Goal: Check status: Check status

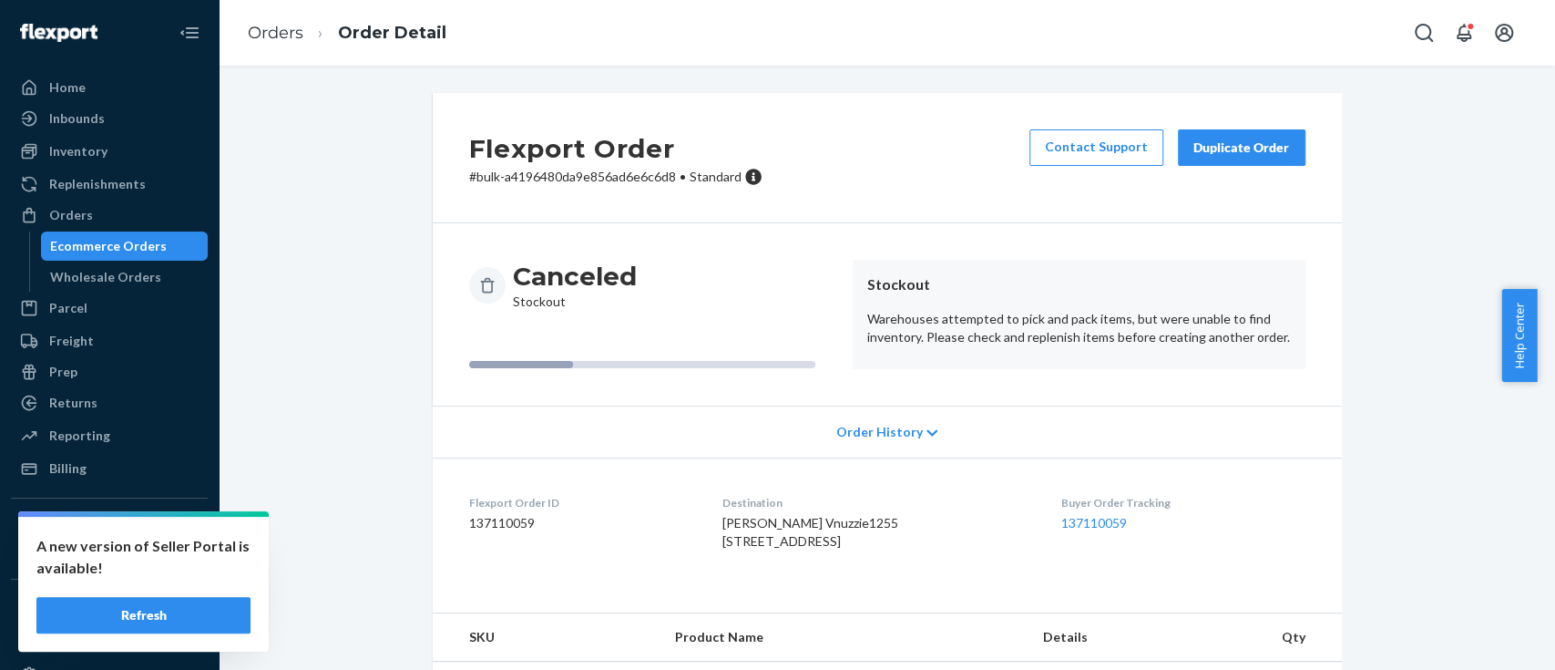
click at [130, 611] on button "Refresh" at bounding box center [143, 615] width 214 height 36
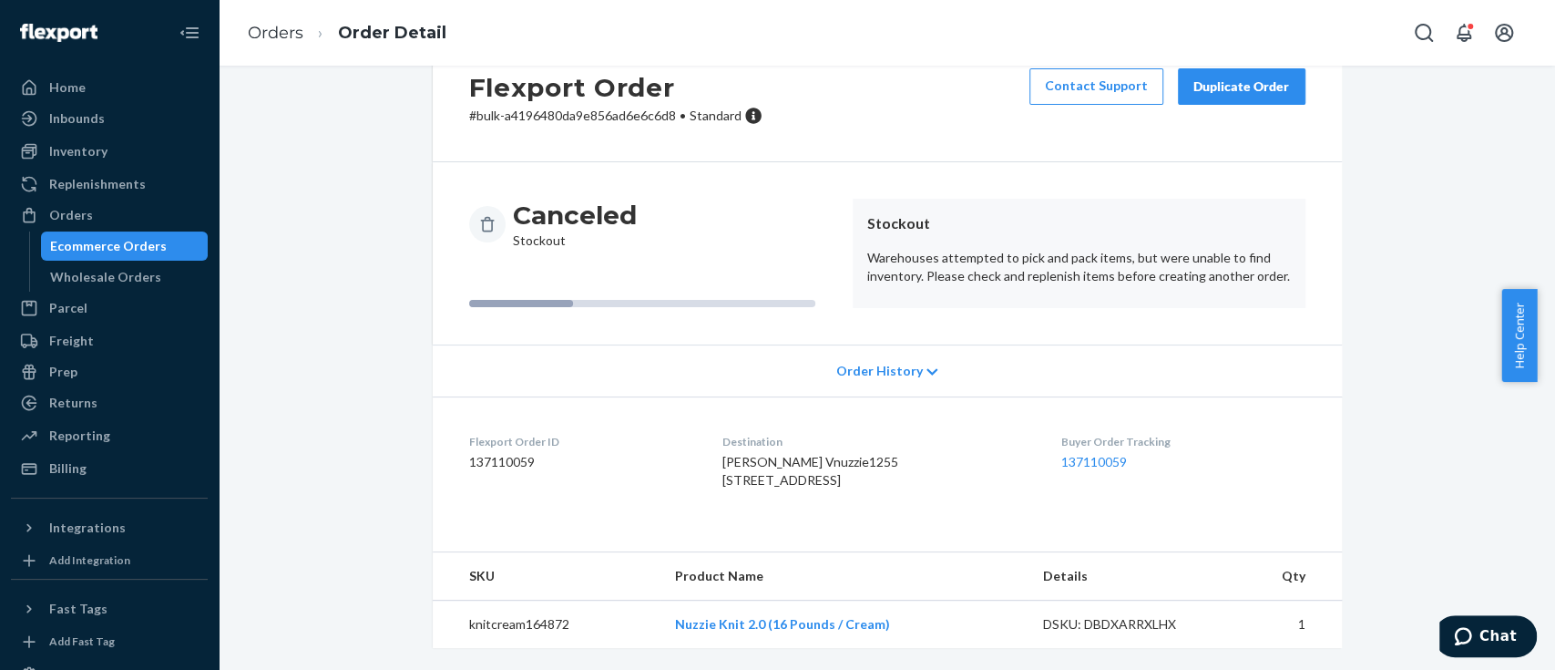
scroll to position [97, 0]
click at [723, 619] on link "Nuzzie Knit 2.0 (16 Pounds / Cream)" at bounding box center [782, 623] width 215 height 15
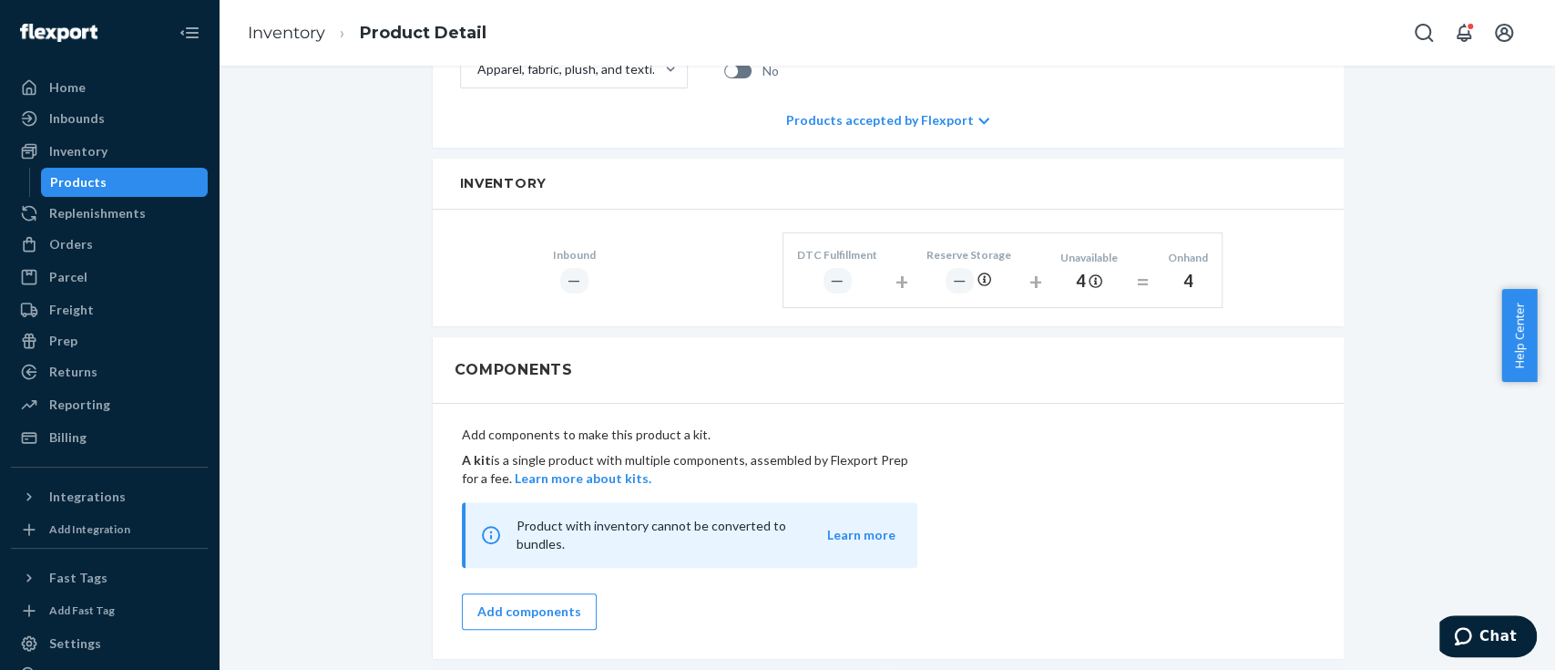
scroll to position [585, 0]
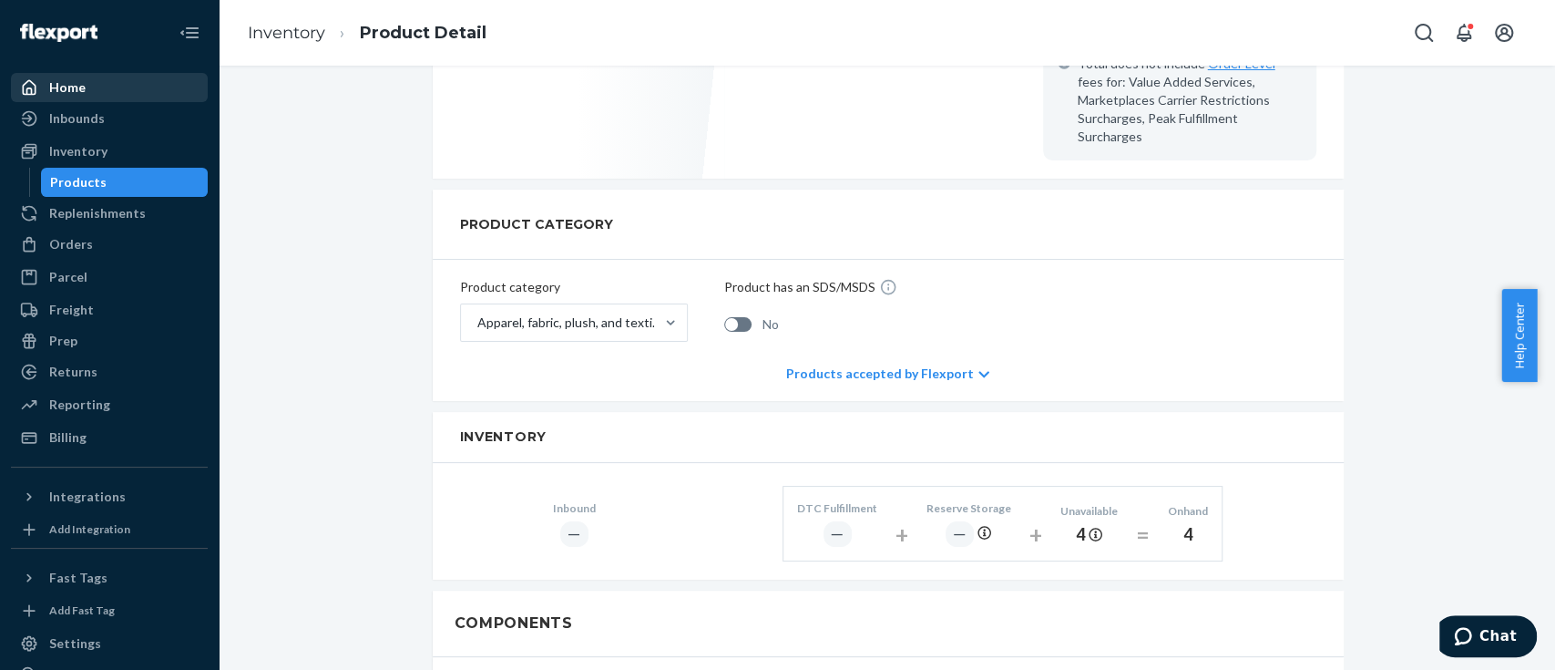
click at [106, 91] on div "Home" at bounding box center [109, 88] width 193 height 26
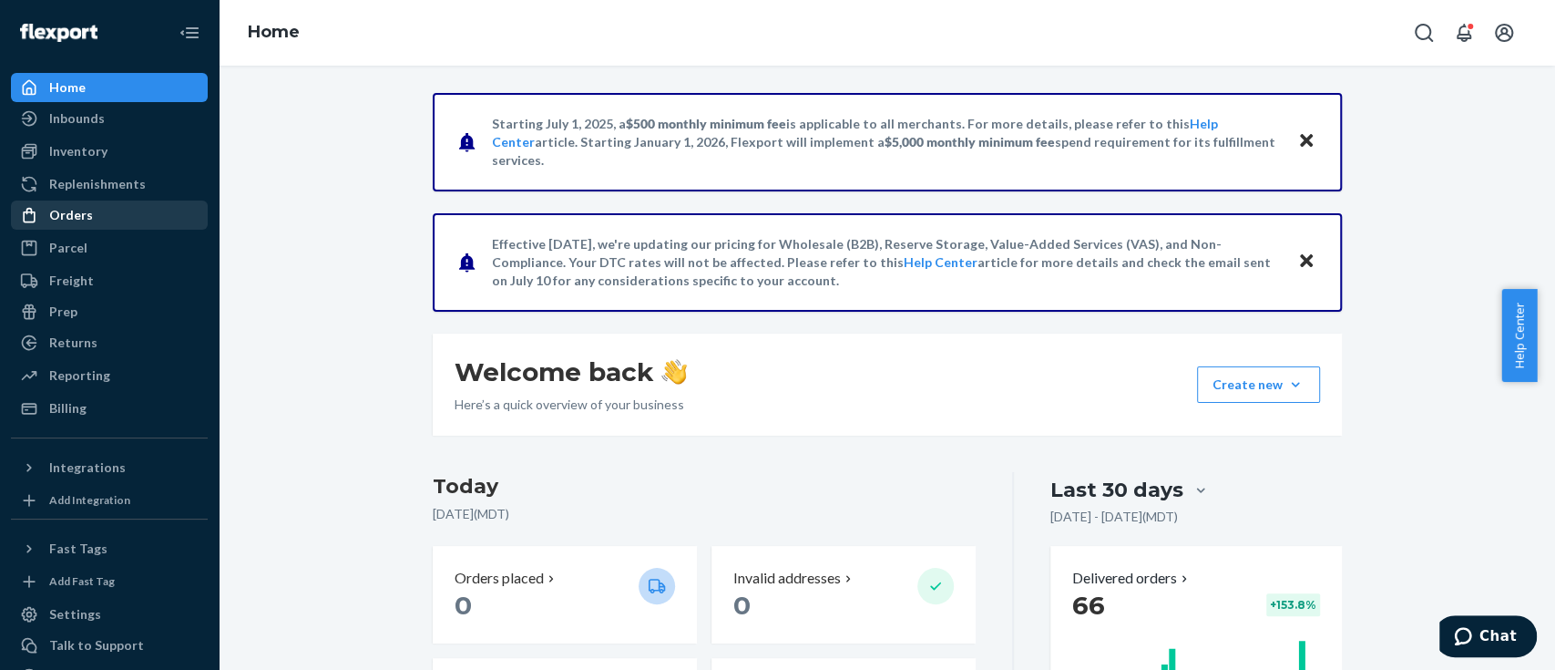
click at [96, 219] on div "Orders" at bounding box center [109, 215] width 193 height 26
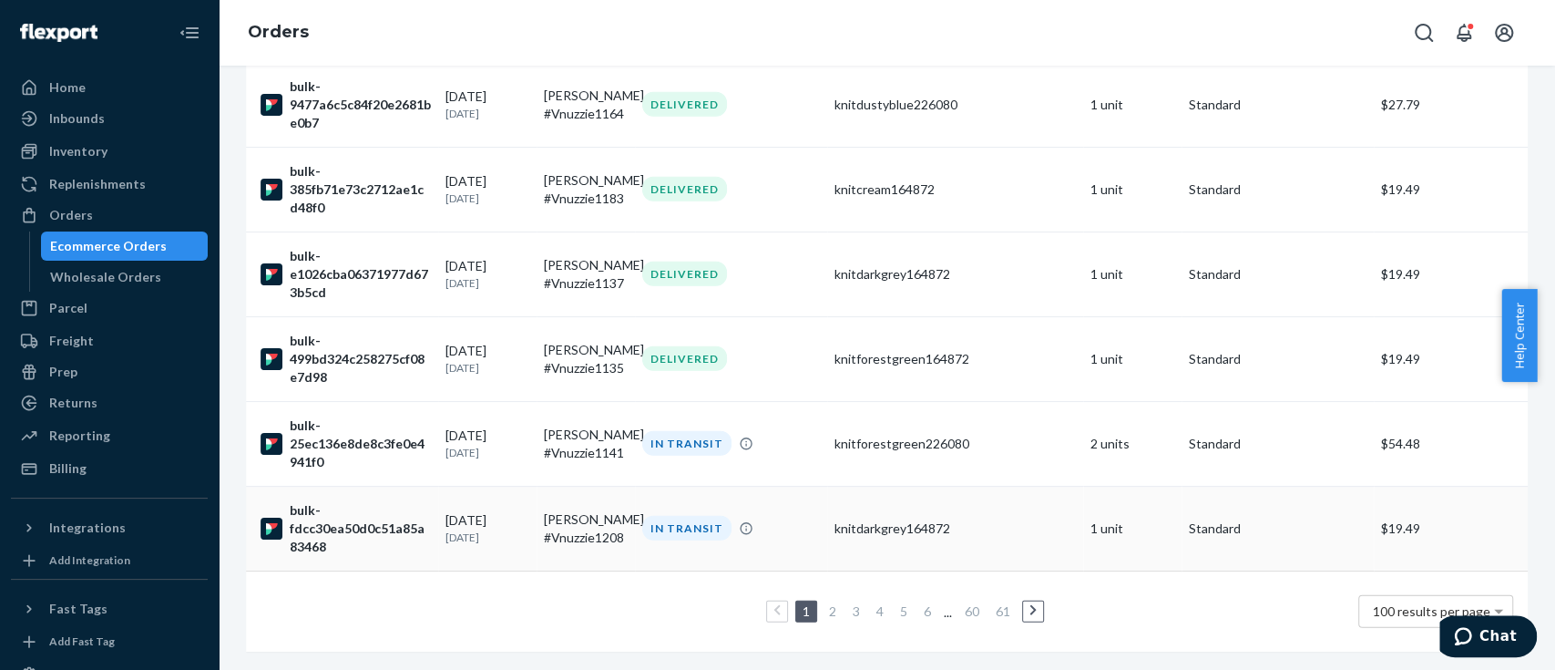
scroll to position [8022, 0]
click at [826, 603] on link "2" at bounding box center [833, 610] width 15 height 15
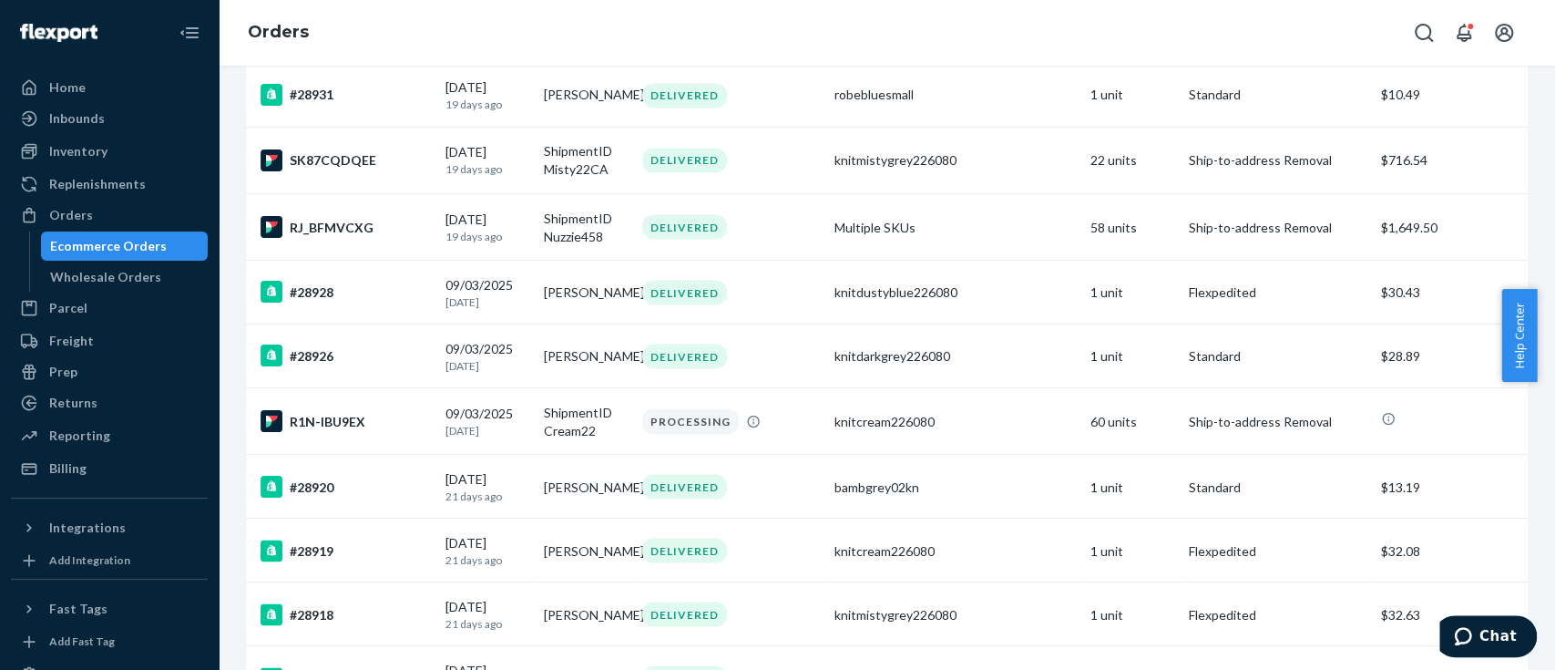
scroll to position [7220, 0]
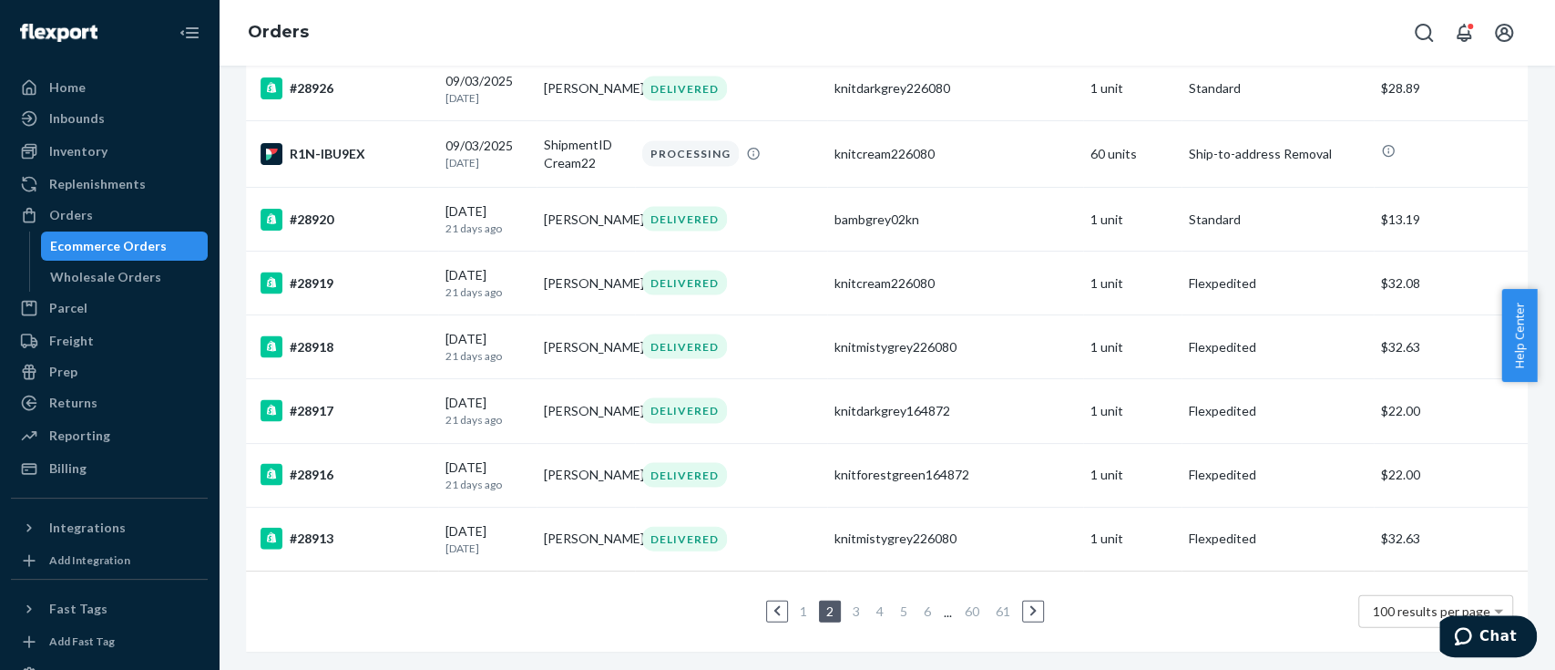
click at [796, 603] on link "1" at bounding box center [803, 610] width 15 height 15
